Goal: Task Accomplishment & Management: Use online tool/utility

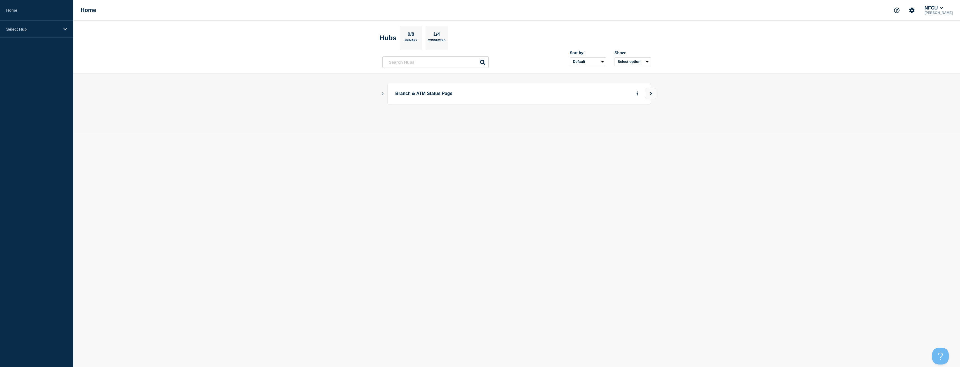
click at [382, 94] on icon "Show Connected Hubs" at bounding box center [383, 93] width 4 height 3
click at [615, 124] on button "See overview" at bounding box center [618, 121] width 30 height 11
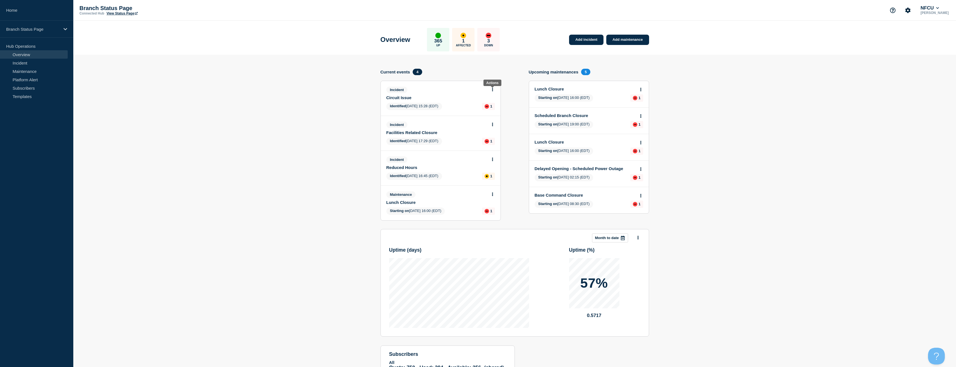
click at [493, 89] on button at bounding box center [492, 90] width 5 height 5
click at [480, 104] on link "View incident" at bounding box center [490, 103] width 23 height 4
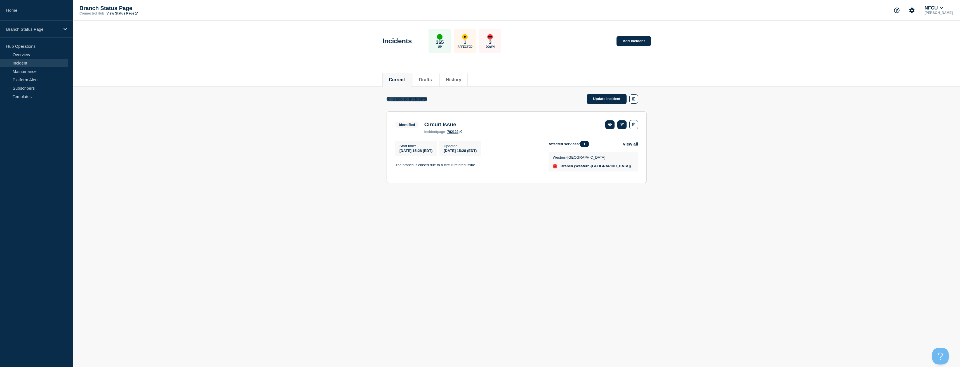
click at [411, 99] on span "Back to Incidents" at bounding box center [409, 99] width 35 height 5
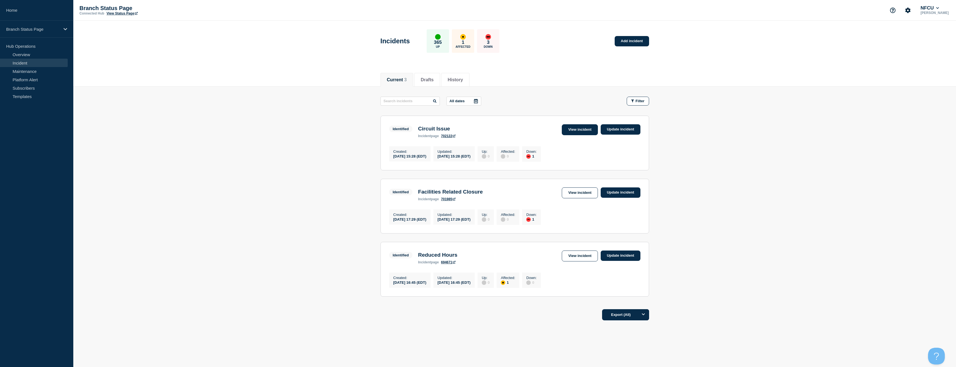
drag, startPoint x: 240, startPoint y: 120, endPoint x: 586, endPoint y: 127, distance: 346.0
click at [586, 127] on link "View incident" at bounding box center [580, 129] width 36 height 11
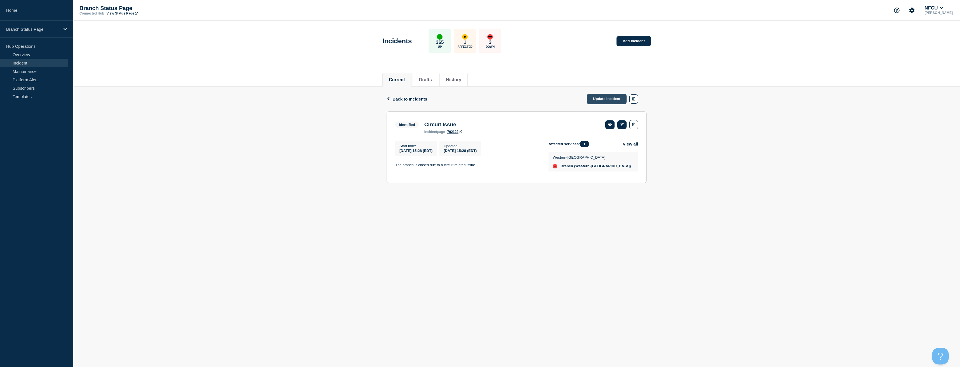
click at [606, 100] on link "Update incident" at bounding box center [607, 99] width 40 height 10
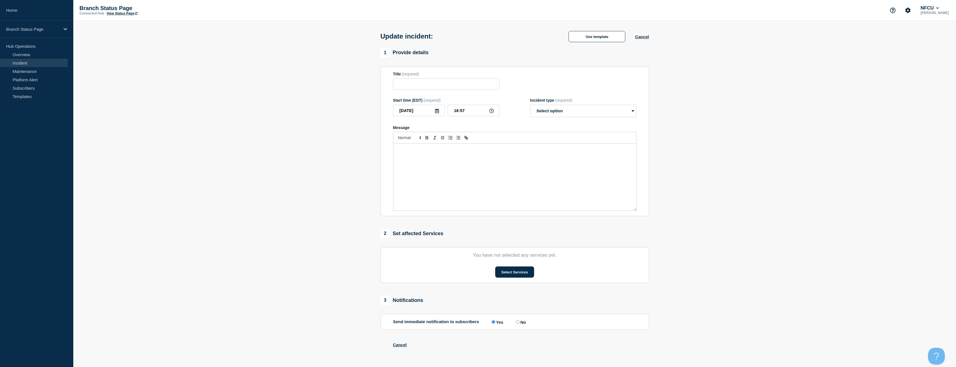
type input "Circuit Issue"
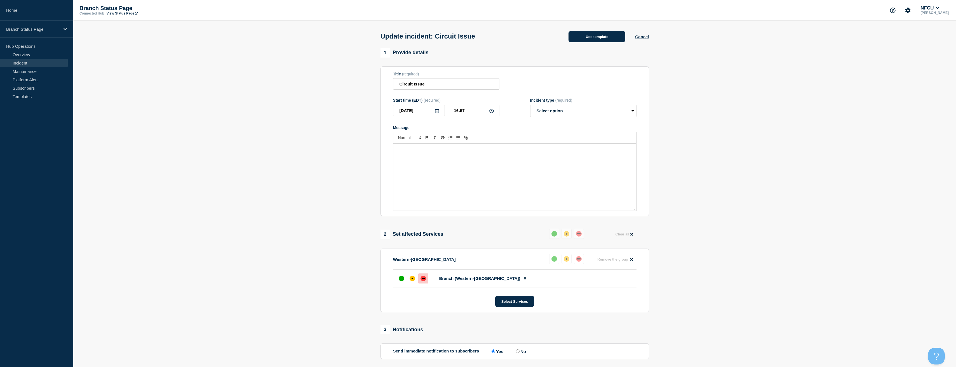
click at [598, 35] on button "Use template" at bounding box center [596, 36] width 57 height 11
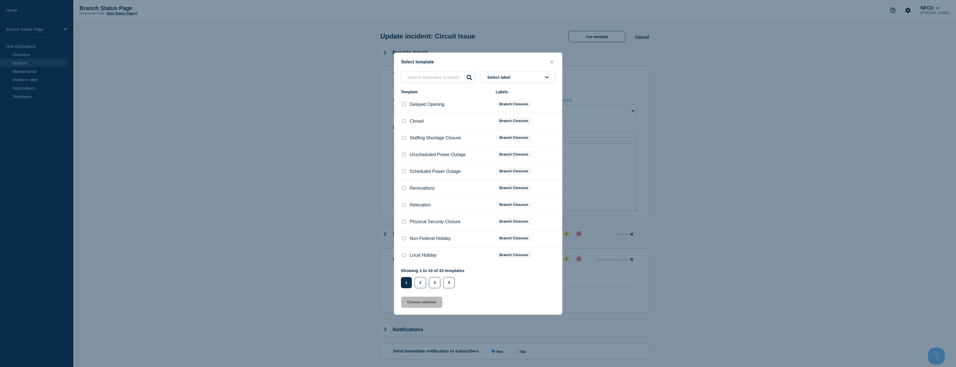
click at [525, 74] on button "Select label" at bounding box center [518, 77] width 74 height 11
click at [504, 125] on button "Branch Resolved (During Normal Business Hours)" at bounding box center [518, 122] width 74 height 16
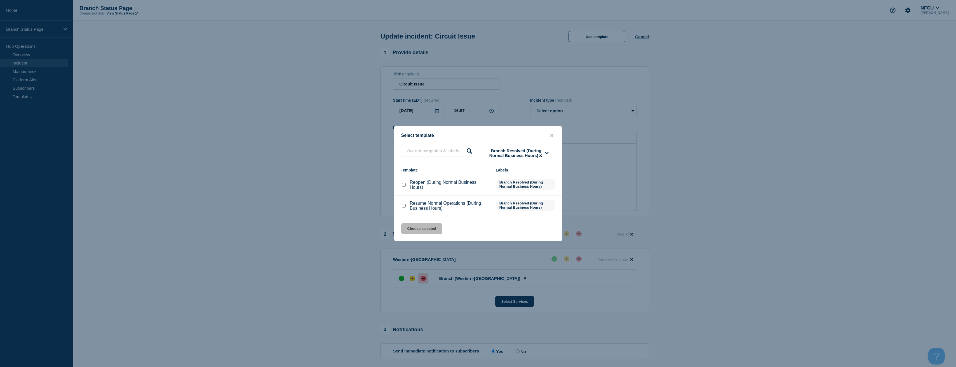
click at [404, 185] on input "Reopen (During Normal Business Hours) checkbox" at bounding box center [404, 185] width 4 height 4
checkbox input "true"
click at [433, 232] on button "Choose selected" at bounding box center [421, 228] width 41 height 11
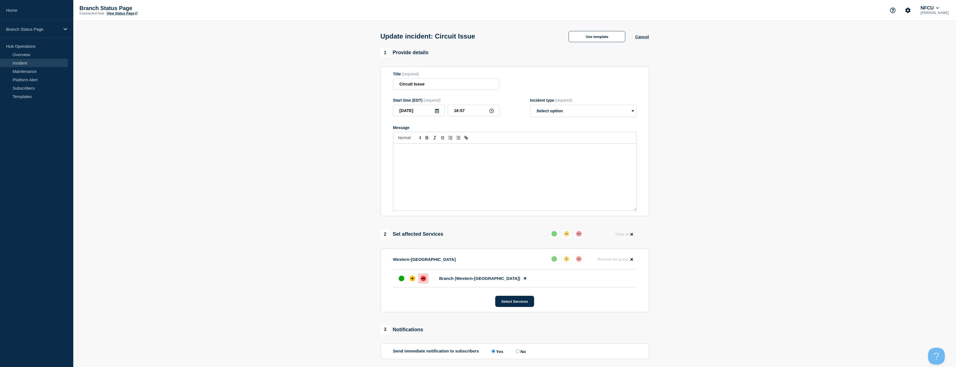
select select "resolved"
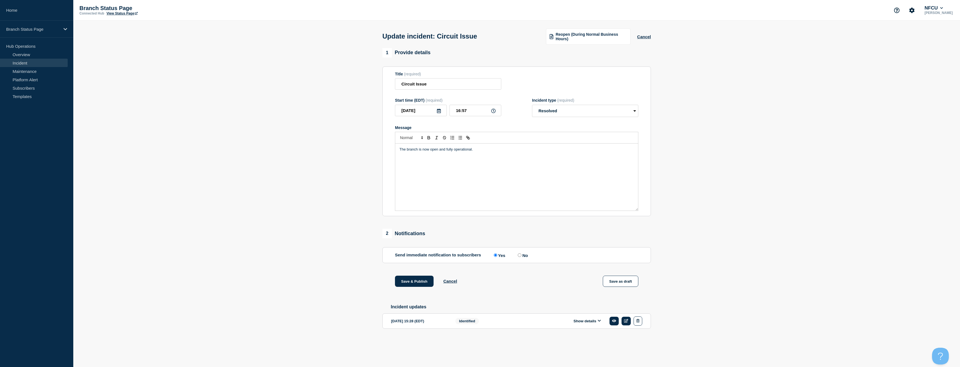
click at [329, 212] on section "1 Provide details Title (required) Circuit Issue Start time (EDT) (required) 20…" at bounding box center [516, 197] width 887 height 299
click at [413, 279] on button "Save & Publish" at bounding box center [414, 281] width 39 height 11
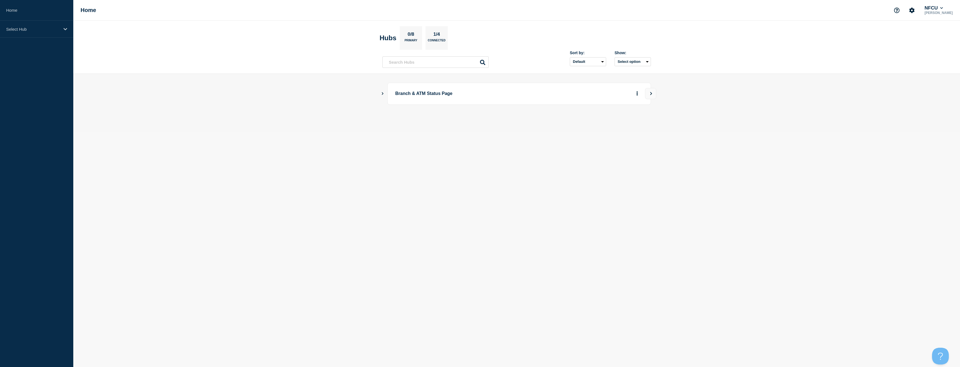
click at [381, 95] on icon "Show Connected Hubs" at bounding box center [383, 93] width 4 height 3
click at [614, 122] on button "See overview" at bounding box center [618, 121] width 30 height 11
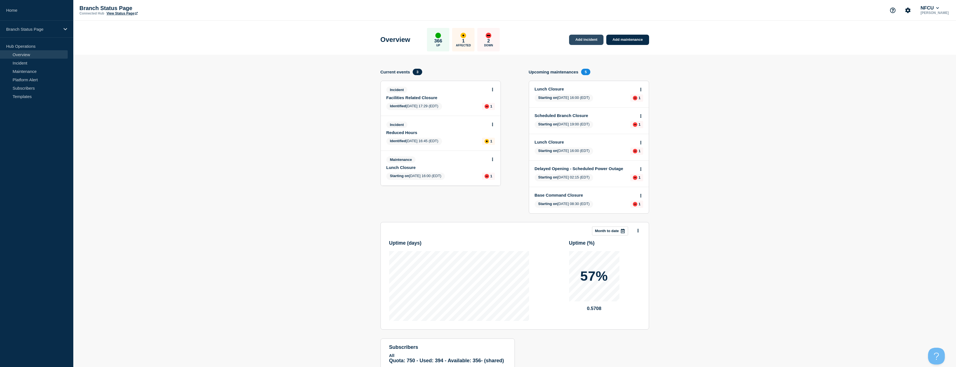
click at [591, 41] on link "Add incident" at bounding box center [586, 40] width 34 height 10
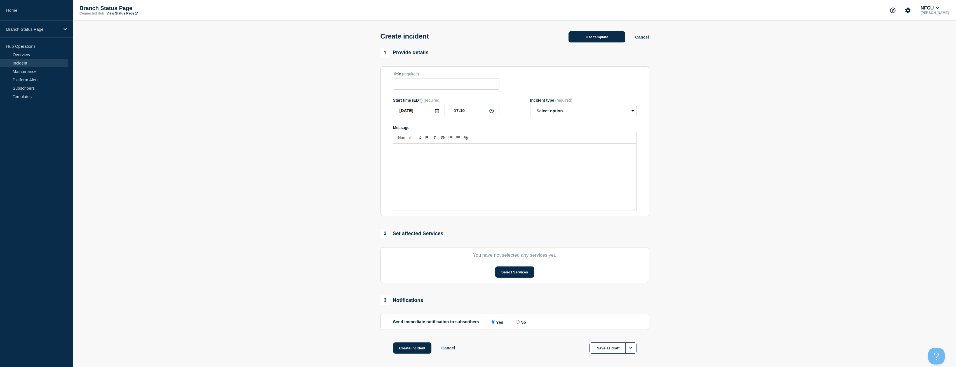
click at [594, 38] on button "Use template" at bounding box center [596, 36] width 57 height 11
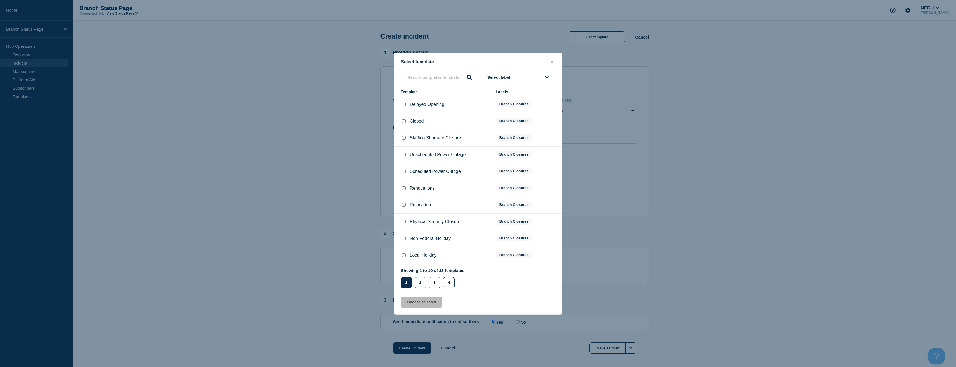
click at [510, 79] on span "Select label" at bounding box center [499, 77] width 25 height 5
click at [510, 150] on button "Branch Closures" at bounding box center [518, 146] width 74 height 11
click at [404, 154] on input "Unscheduled Power Outage checkbox" at bounding box center [404, 155] width 4 height 4
checkbox input "true"
click at [426, 305] on button "Choose selected" at bounding box center [421, 302] width 41 height 11
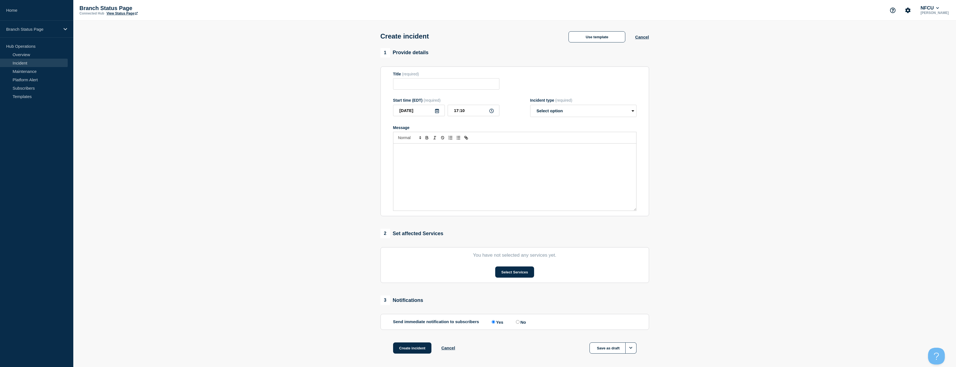
type input "Unscheduled Power Outage"
select select "identified"
click at [509, 274] on button "Select Services" at bounding box center [514, 272] width 39 height 11
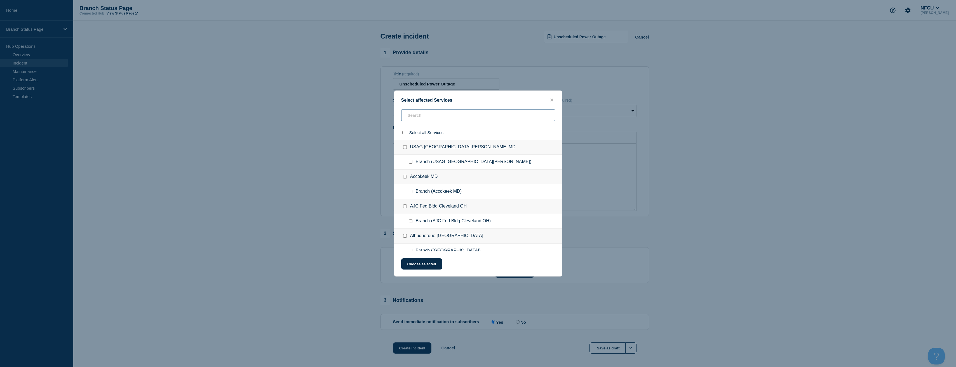
click at [436, 120] on input "text" at bounding box center [478, 115] width 154 height 11
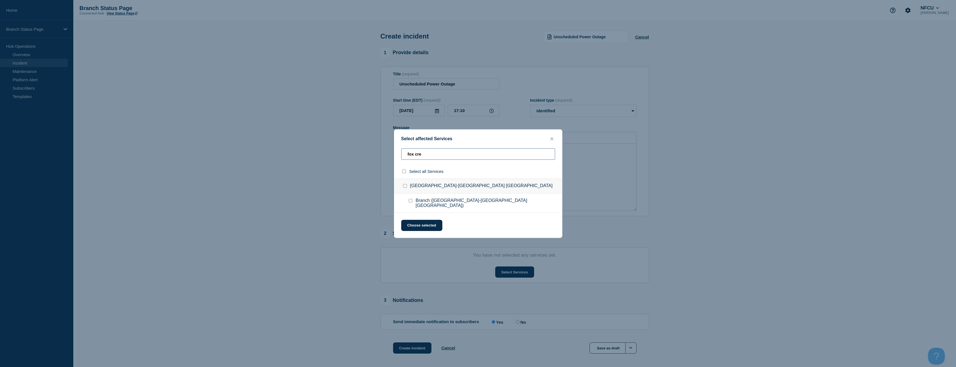
type input "fox cre"
drag, startPoint x: 413, startPoint y: 207, endPoint x: 409, endPoint y: 207, distance: 3.6
click at [409, 207] on ul "Branch ([GEOGRAPHIC_DATA]-[GEOGRAPHIC_DATA] [GEOGRAPHIC_DATA])" at bounding box center [478, 203] width 168 height 19
click at [409, 206] on div at bounding box center [411, 203] width 8 height 10
click at [409, 203] on input "Branch (Fox Creek-Killeen TX) checkbox" at bounding box center [411, 201] width 4 height 4
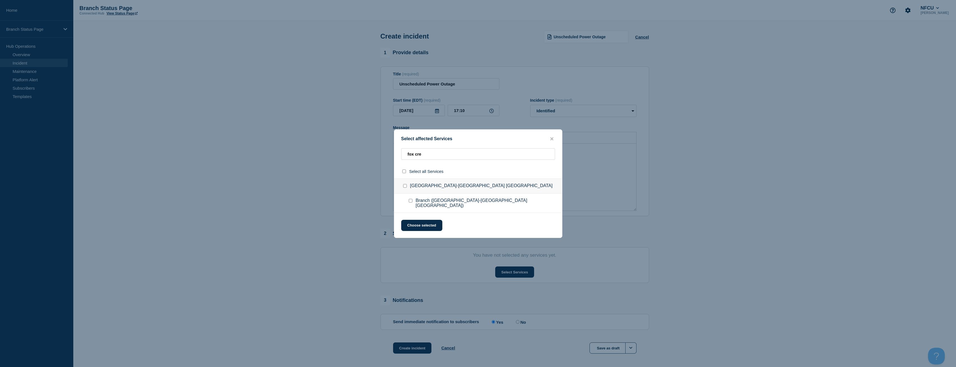
checkbox input "true"
click at [417, 223] on button "Choose selected" at bounding box center [421, 225] width 41 height 11
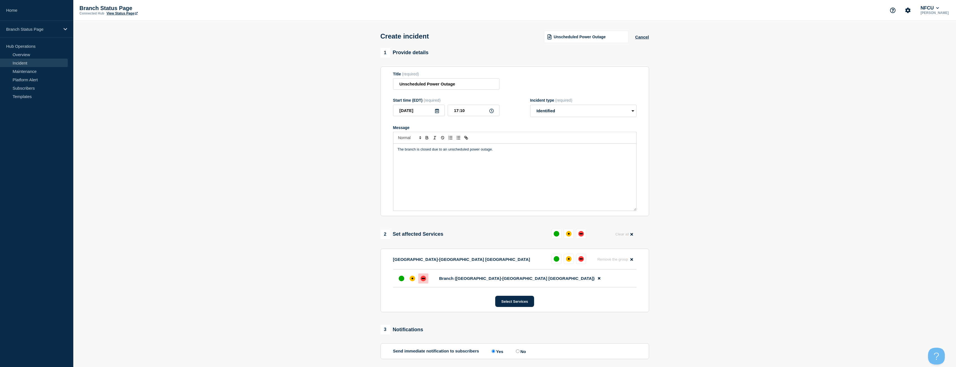
click at [421, 283] on div at bounding box center [423, 279] width 10 height 10
click at [342, 281] on section "1 Provide details Title (required) Unscheduled Power Outage Start time (EDT) (r…" at bounding box center [514, 223] width 882 height 350
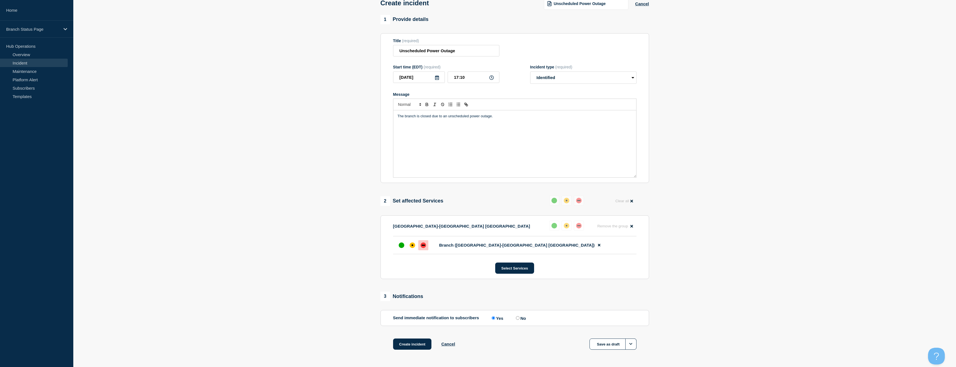
scroll to position [54, 0]
